Goal: Transaction & Acquisition: Purchase product/service

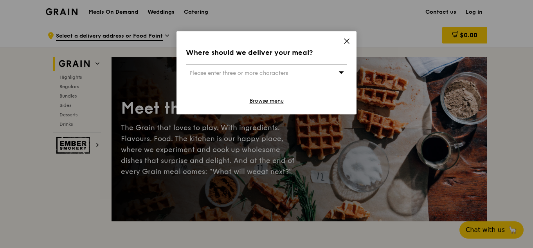
click at [266, 103] on link "Browse menu" at bounding box center [267, 101] width 34 height 8
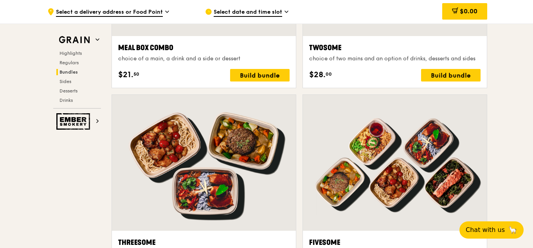
scroll to position [1408, 0]
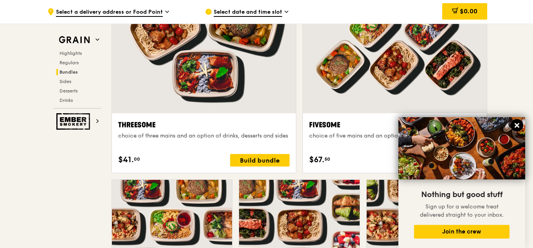
click at [516, 123] on icon at bounding box center [516, 125] width 7 height 7
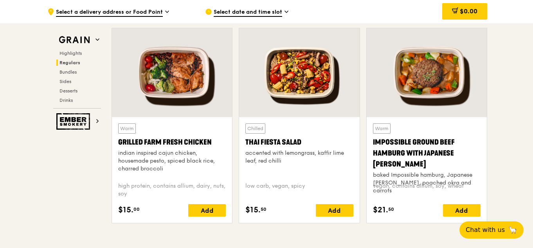
scroll to position [884, 0]
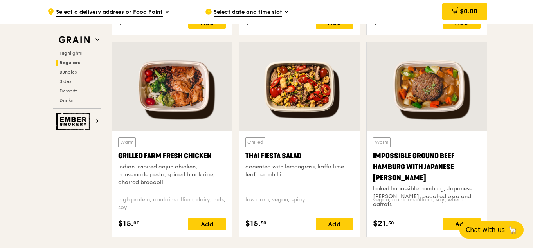
click at [445, 82] on div at bounding box center [427, 86] width 120 height 89
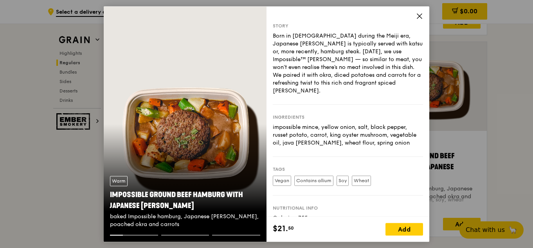
click at [209, 140] on div "Warm Impossible Ground Beef Hamburg with Japanese [PERSON_NAME] baked Impossibl…" at bounding box center [185, 123] width 163 height 235
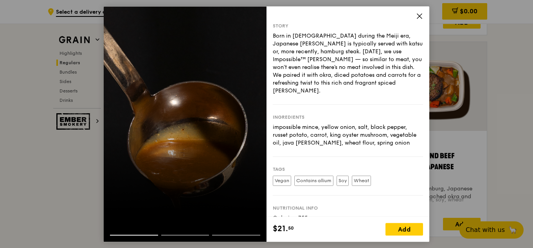
click at [250, 162] on div at bounding box center [185, 123] width 163 height 235
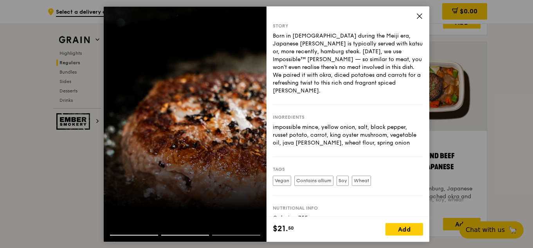
click at [177, 233] on div at bounding box center [185, 228] width 163 height 13
click at [126, 237] on div at bounding box center [185, 237] width 163 height 7
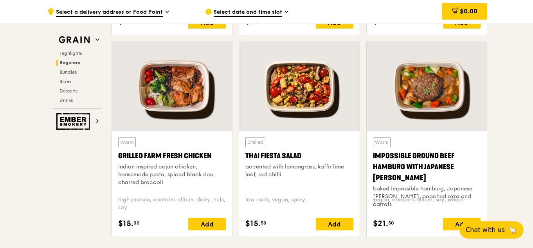
click at [182, 71] on div at bounding box center [172, 86] width 120 height 89
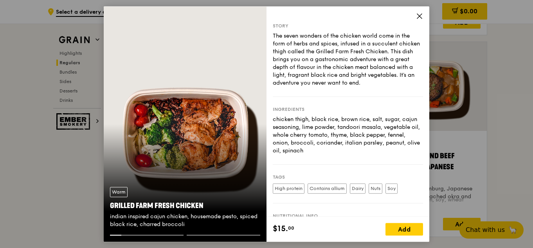
click at [221, 232] on div "Warm Grilled Farm Fresh Chicken indian inspired cajun chicken, housemade pesto,…" at bounding box center [185, 207] width 163 height 54
click at [226, 237] on div at bounding box center [185, 237] width 163 height 7
click at [223, 234] on div "Warm Grilled Farm Fresh Chicken indian inspired cajun chicken, housemade pesto,…" at bounding box center [185, 207] width 163 height 54
click at [418, 15] on icon at bounding box center [419, 16] width 7 height 7
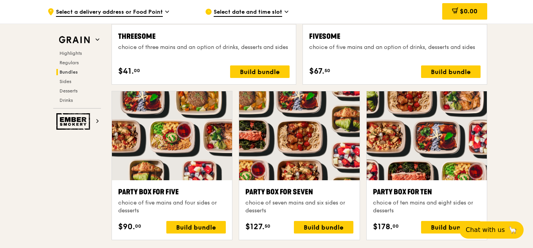
scroll to position [1510, 0]
